Goal: Navigation & Orientation: Find specific page/section

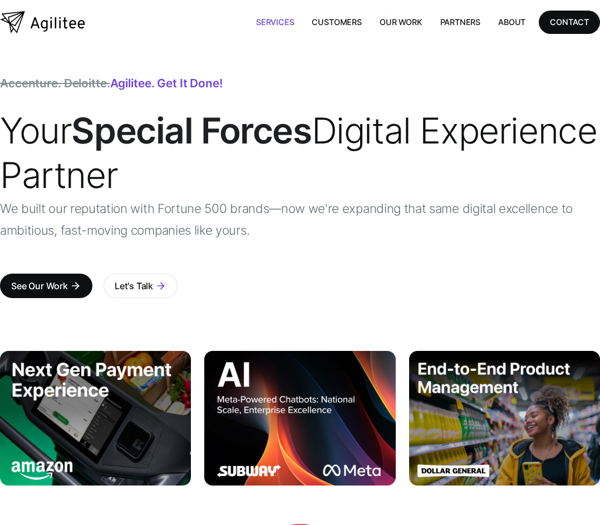
click at [286, 19] on link "Services" at bounding box center [275, 22] width 56 height 23
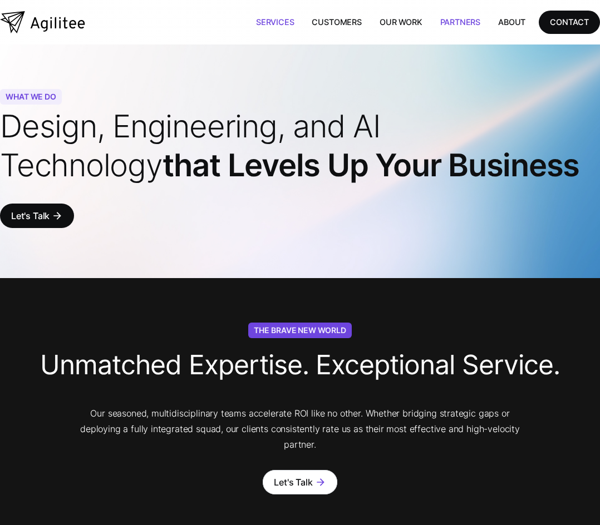
click at [466, 19] on link "Partners" at bounding box center [460, 22] width 58 height 23
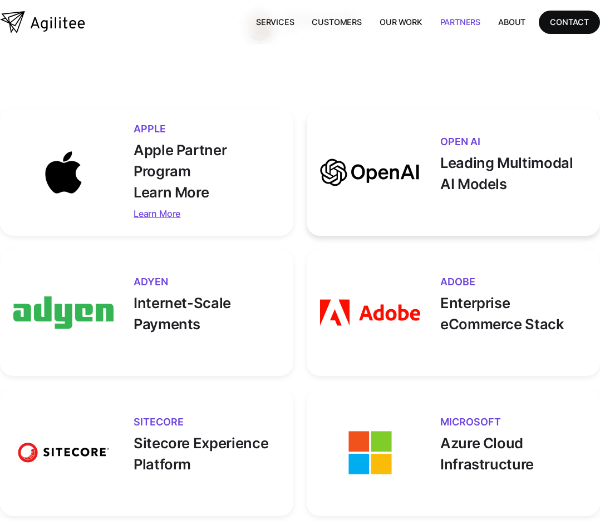
scroll to position [389, 0]
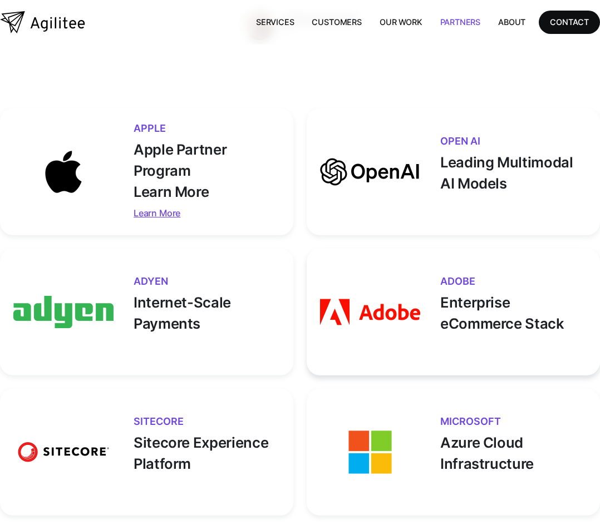
click at [363, 324] on img at bounding box center [370, 312] width 100 height 100
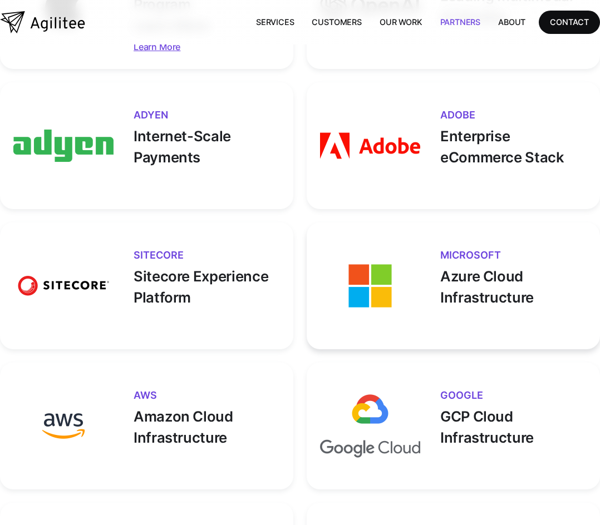
scroll to position [556, 0]
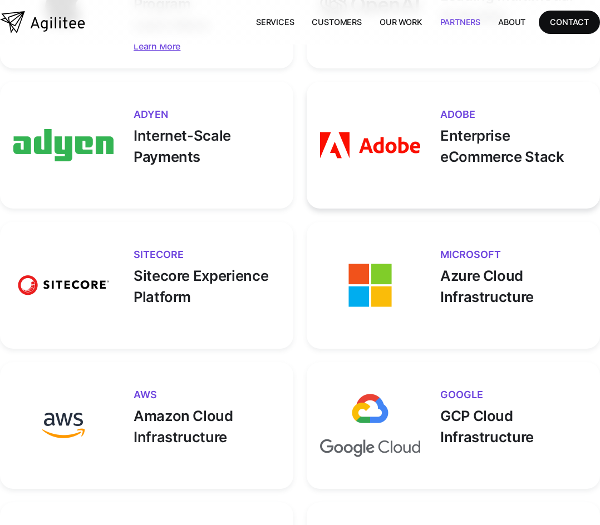
click at [406, 174] on img at bounding box center [370, 145] width 100 height 100
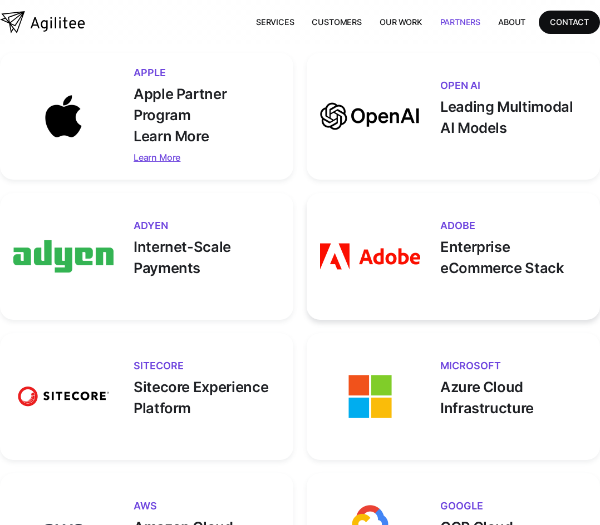
click at [393, 256] on img at bounding box center [370, 256] width 100 height 100
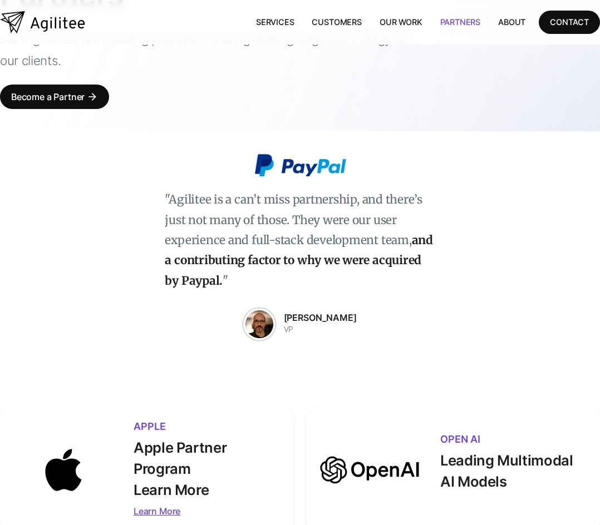
scroll to position [0, 0]
